Goal: Task Accomplishment & Management: Use online tool/utility

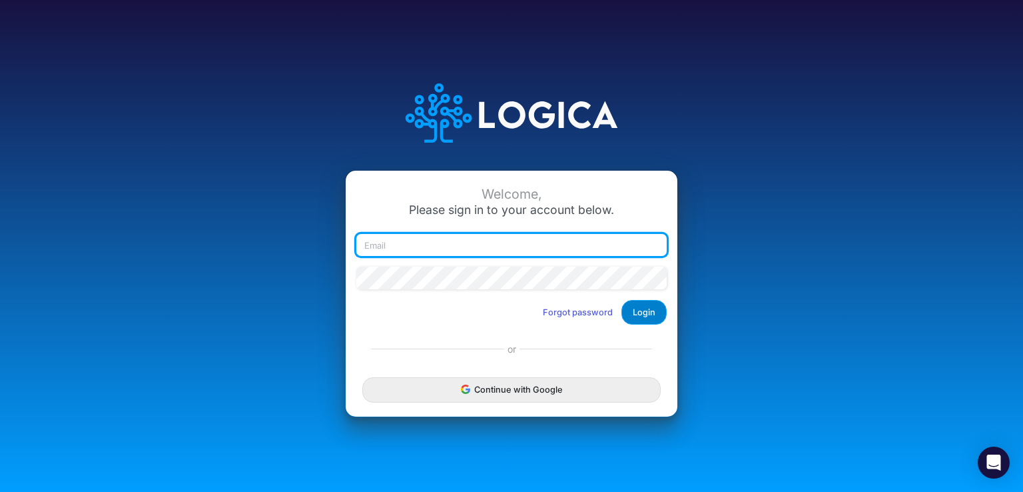
type input "[EMAIL_ADDRESS][DOMAIN_NAME]"
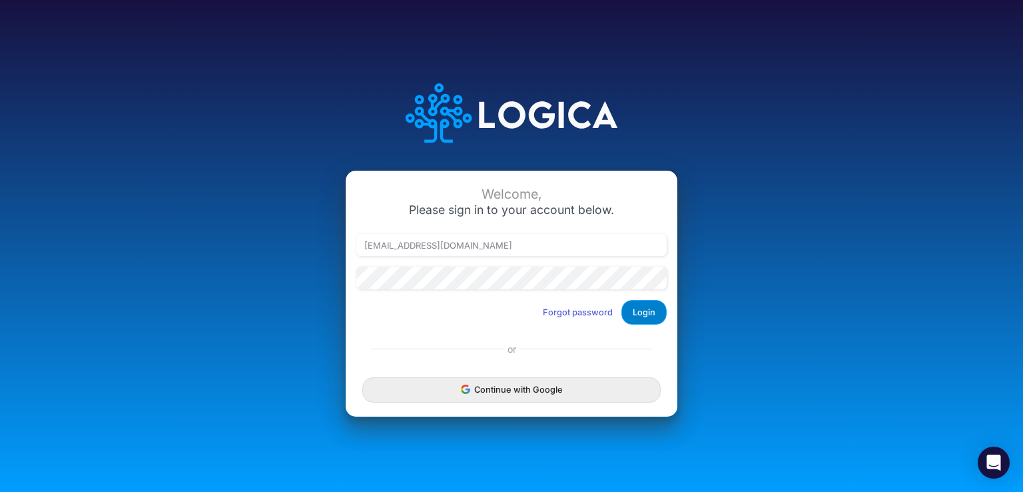
click at [637, 307] on button "Login" at bounding box center [643, 312] width 45 height 25
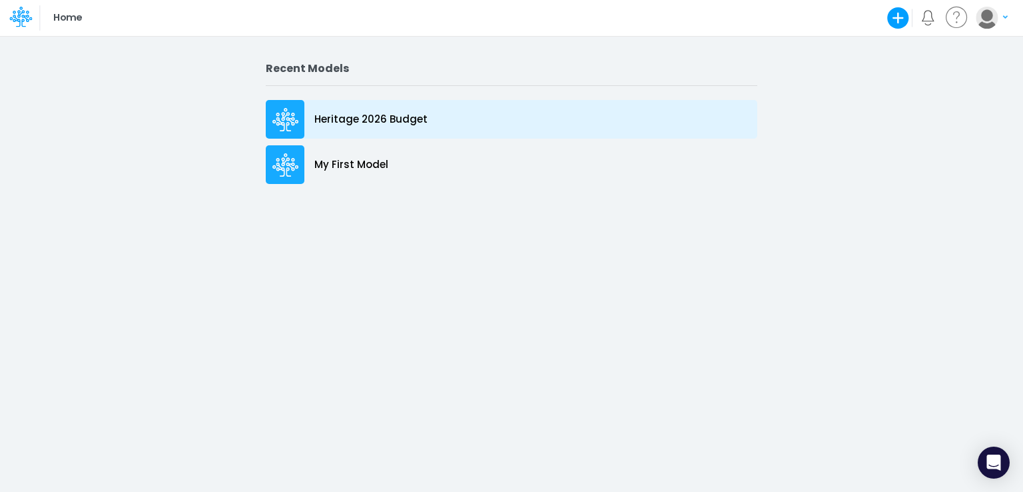
click at [338, 121] on p "Heritage 2026 Budget" at bounding box center [370, 119] width 113 height 15
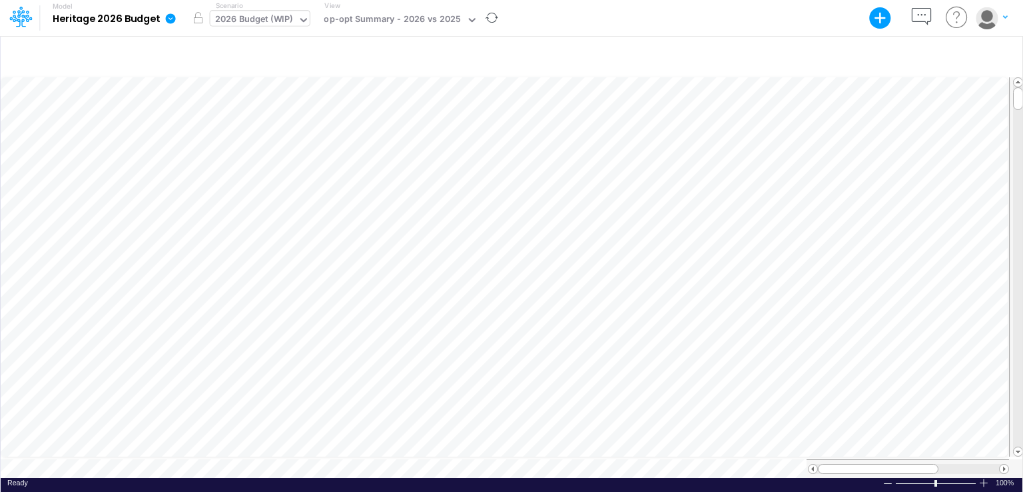
click at [298, 20] on icon at bounding box center [304, 20] width 12 height 12
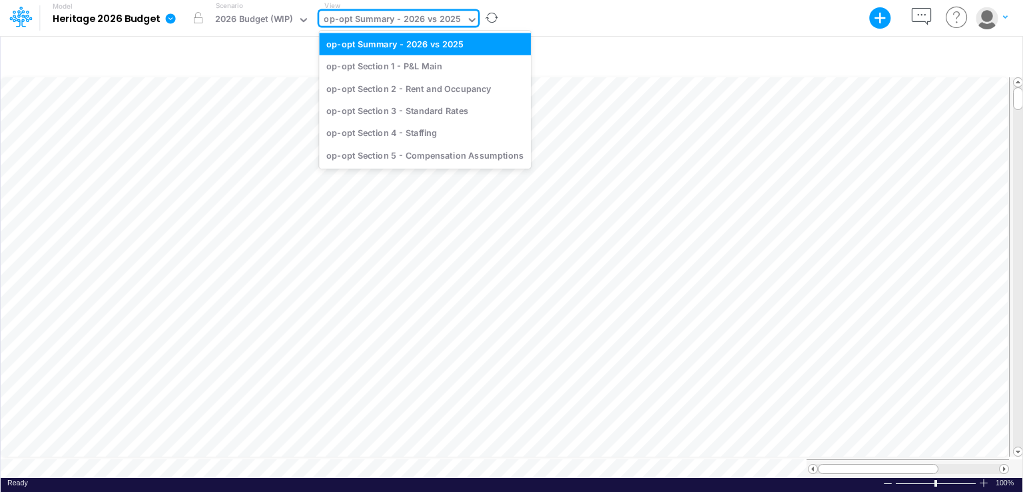
click at [469, 20] on icon at bounding box center [472, 20] width 7 height 4
click at [398, 134] on div "op-opt Section 4 - Staffing" at bounding box center [425, 133] width 212 height 22
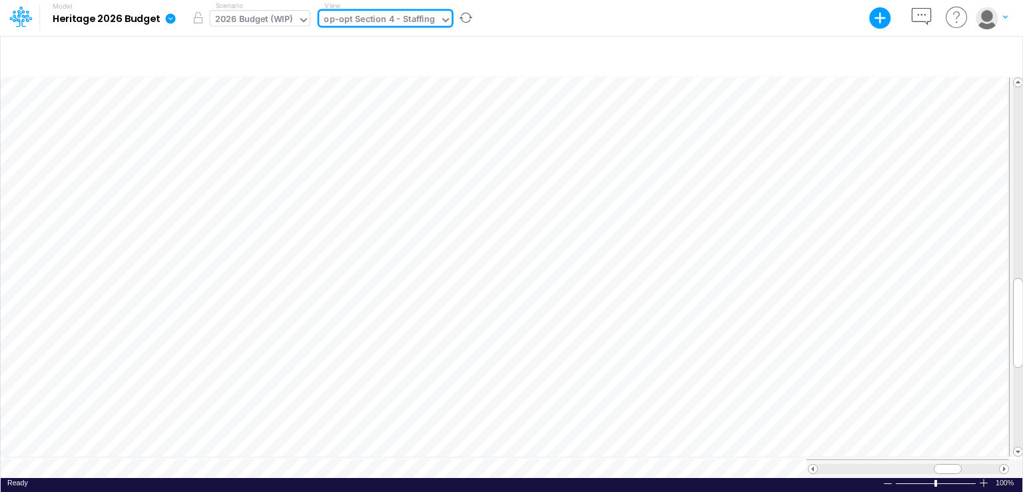
click at [301, 19] on icon at bounding box center [303, 20] width 7 height 4
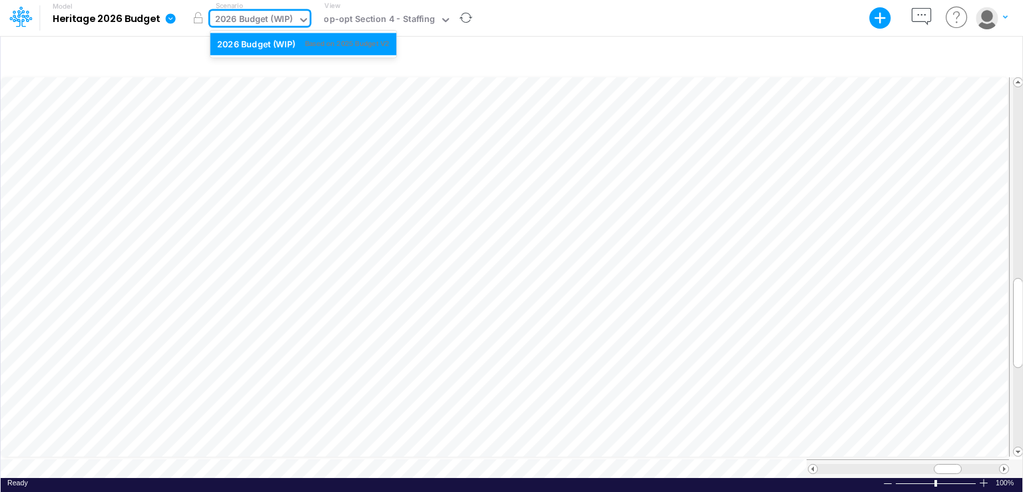
click at [301, 19] on icon at bounding box center [303, 20] width 7 height 4
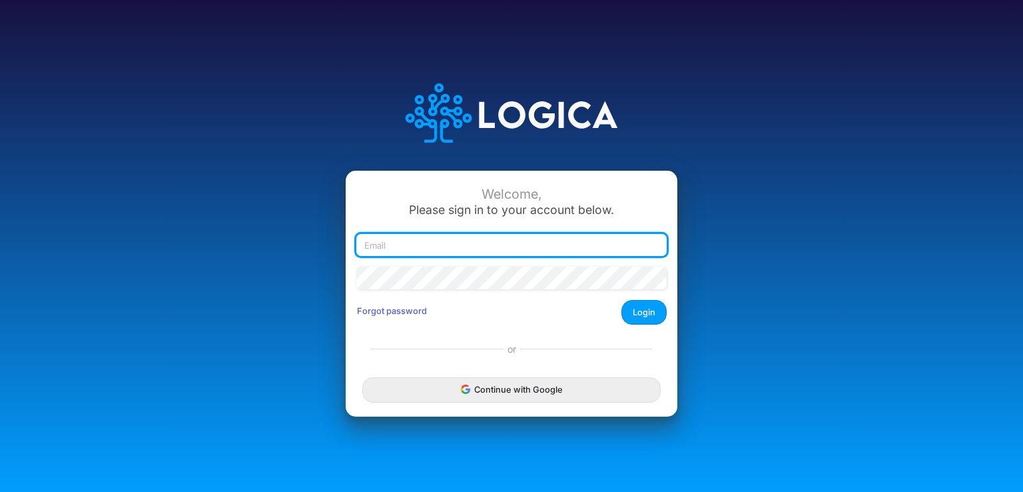
type input "[EMAIL_ADDRESS][DOMAIN_NAME]"
